Goal: Check status: Check status

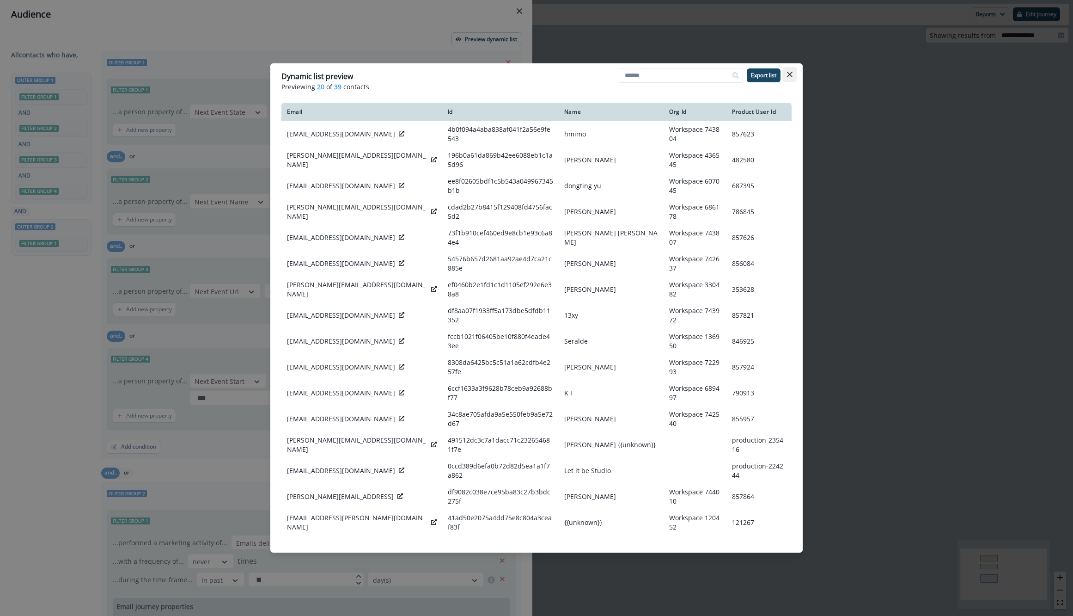
click at [793, 72] on button "Close" at bounding box center [789, 74] width 15 height 15
type input "**********"
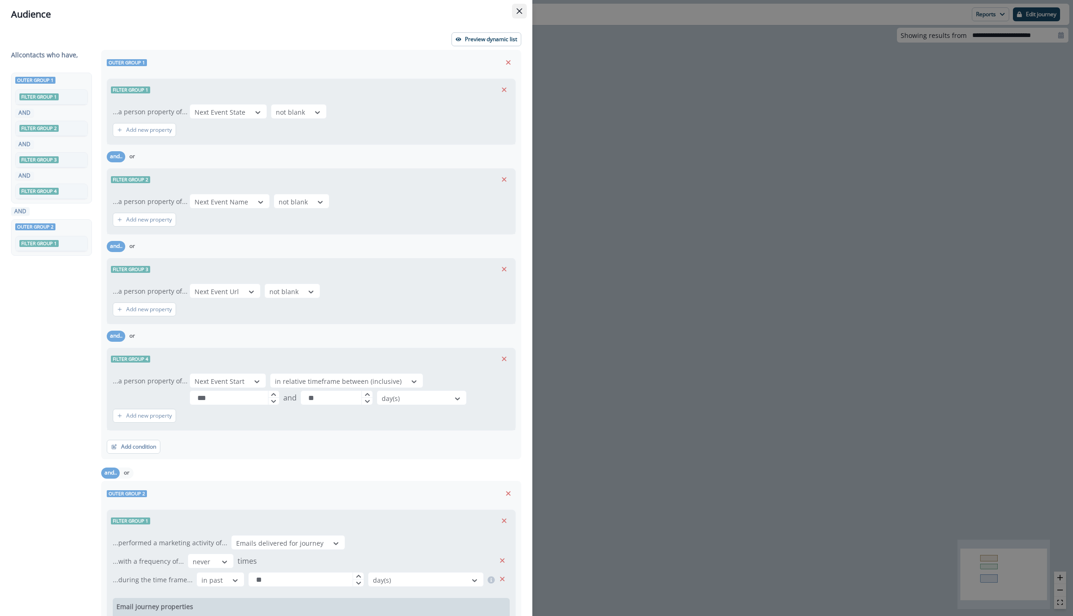
click at [521, 13] on icon "Close" at bounding box center [520, 11] width 6 height 6
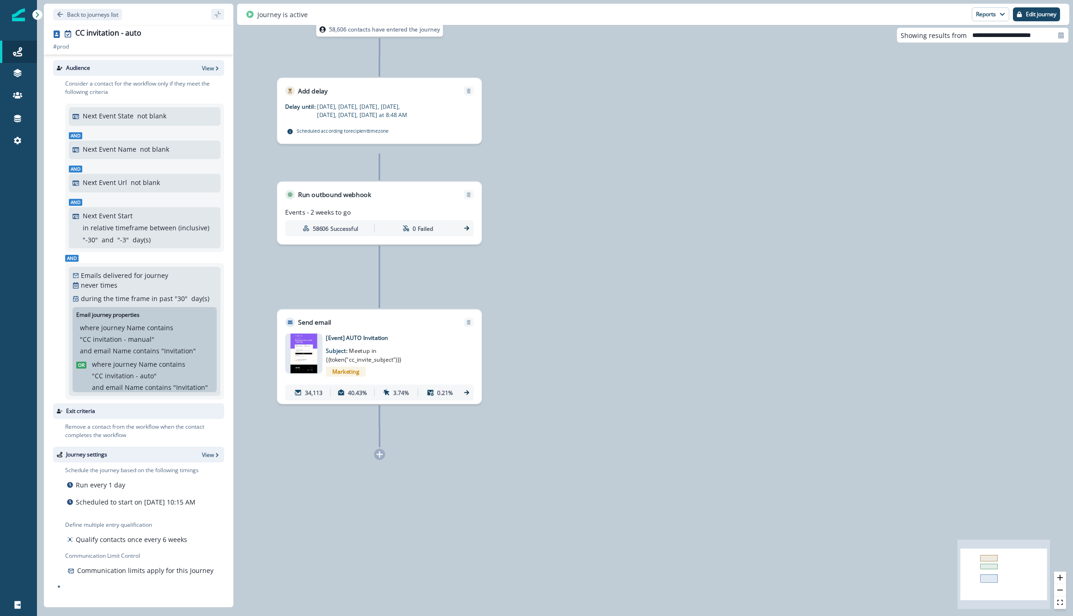
click at [12, 18] on img at bounding box center [18, 14] width 13 height 13
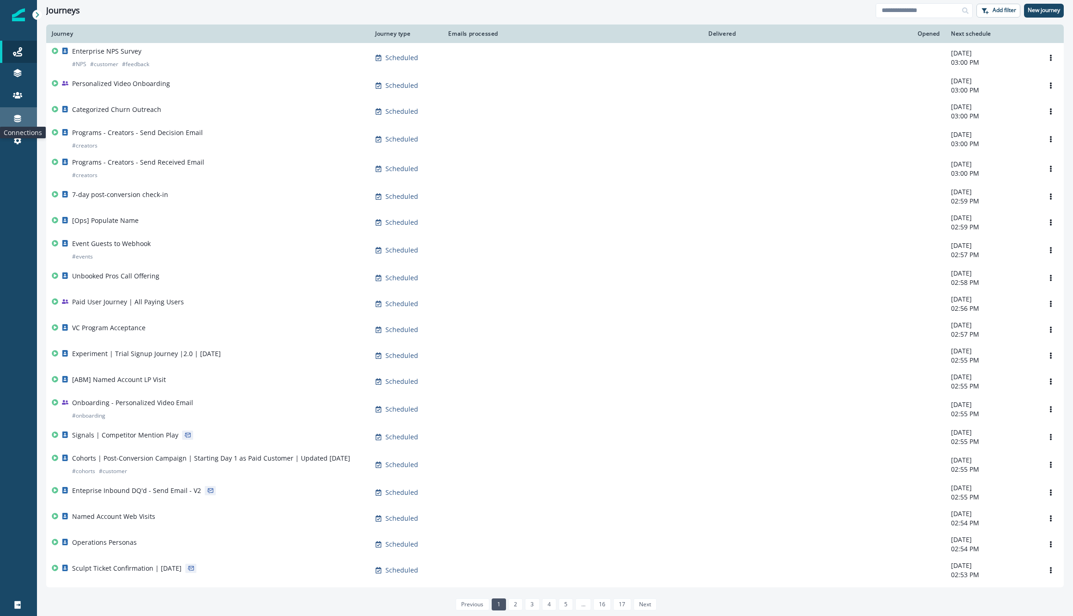
click at [18, 114] on icon at bounding box center [17, 118] width 9 height 9
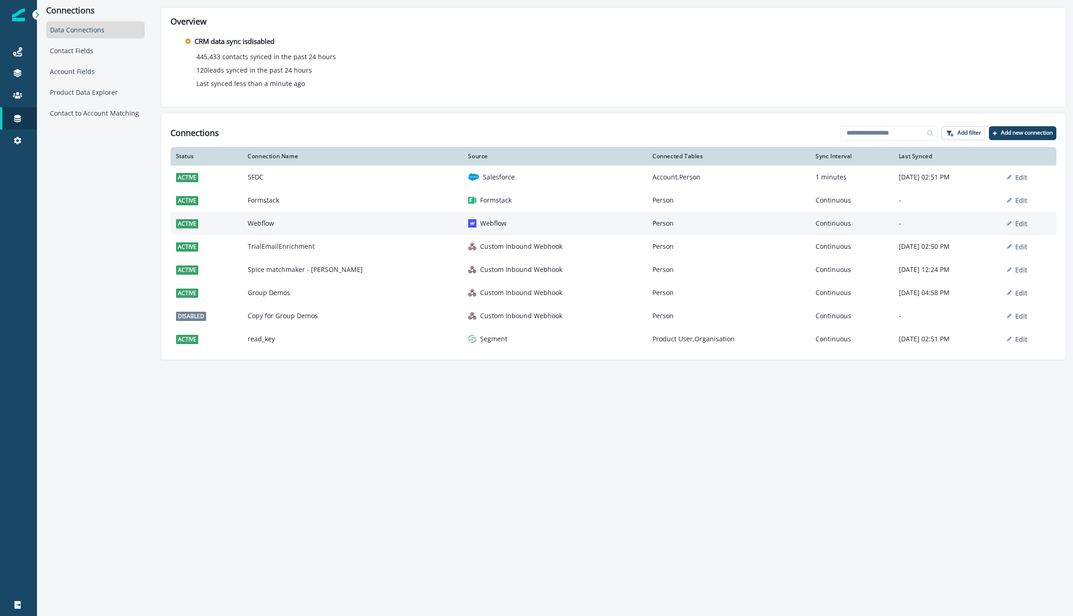
click at [280, 220] on td "Webflow" at bounding box center [352, 223] width 220 height 23
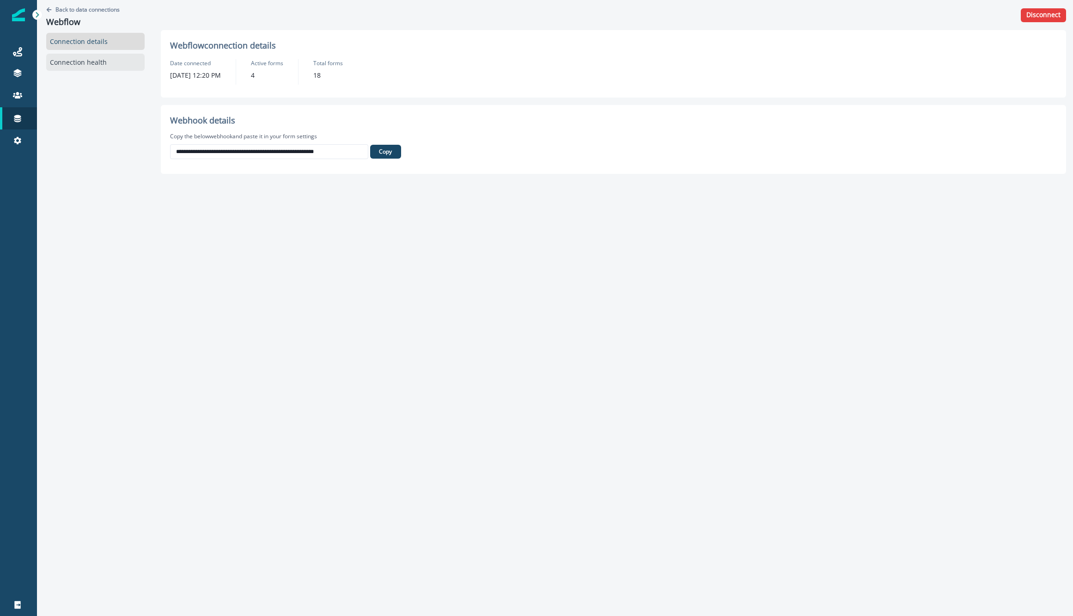
click at [95, 67] on div "Connection health" at bounding box center [95, 62] width 98 height 17
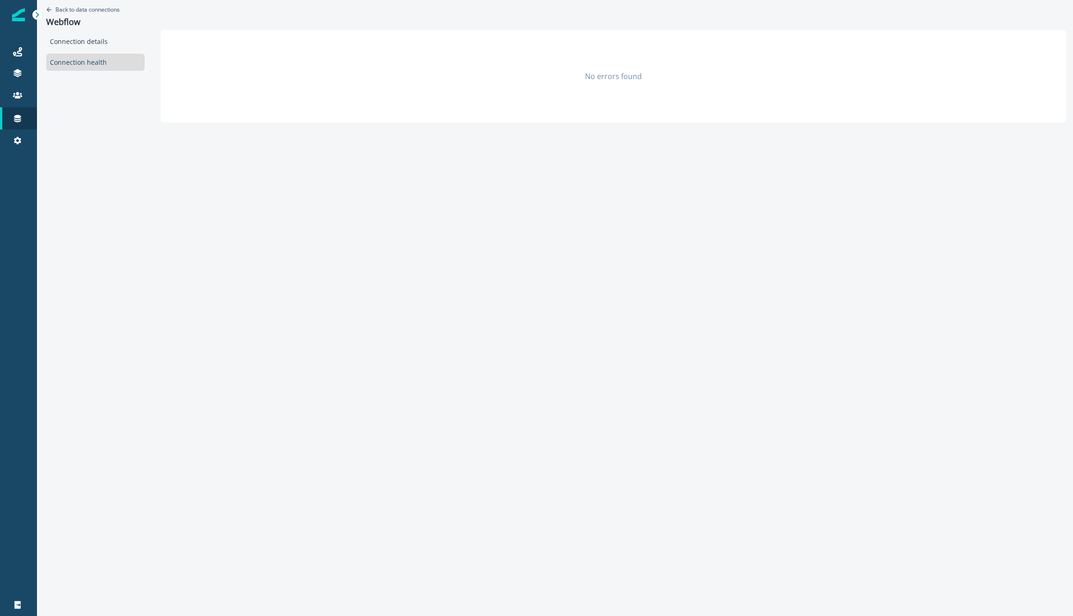
click at [89, 49] on div "Connection details Connection health" at bounding box center [95, 52] width 98 height 38
click at [88, 43] on div "Connection details" at bounding box center [95, 41] width 98 height 17
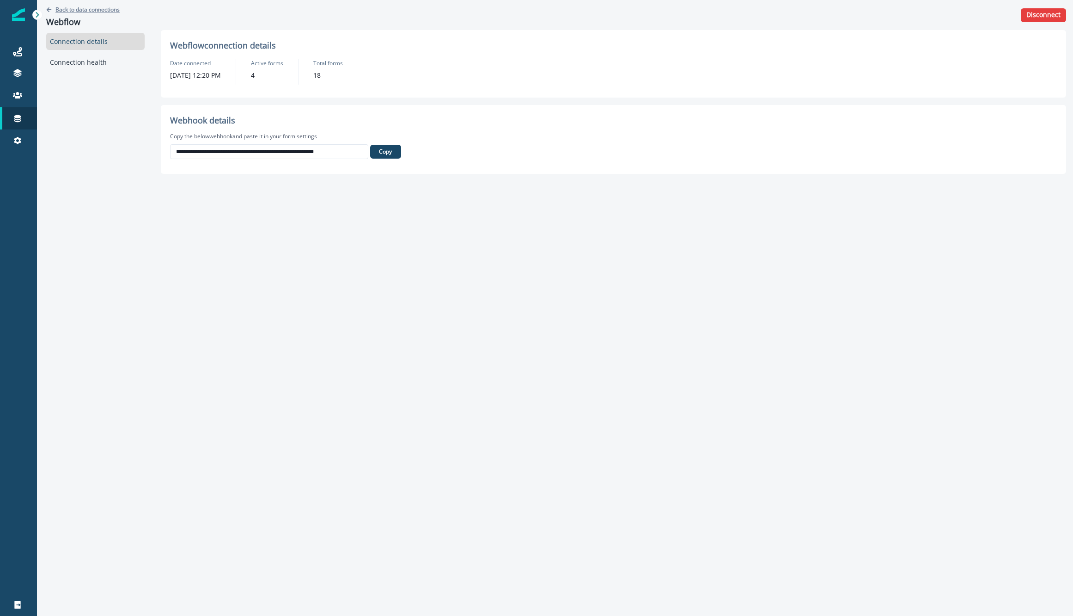
click at [80, 8] on p "Back to data connections" at bounding box center [87, 10] width 64 height 8
